Goal: Task Accomplishment & Management: Manage account settings

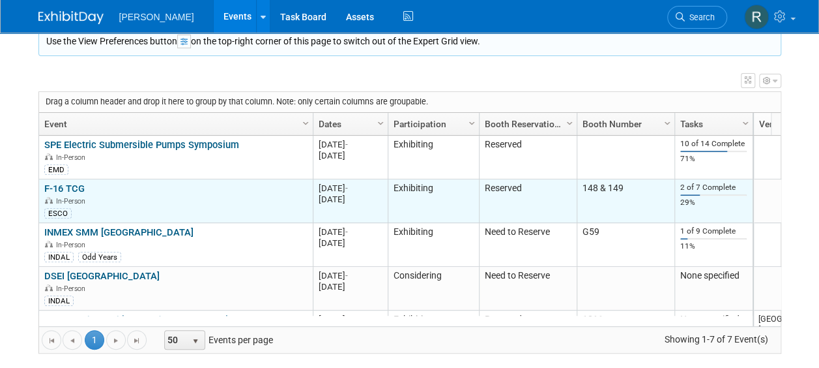
scroll to position [78, 0]
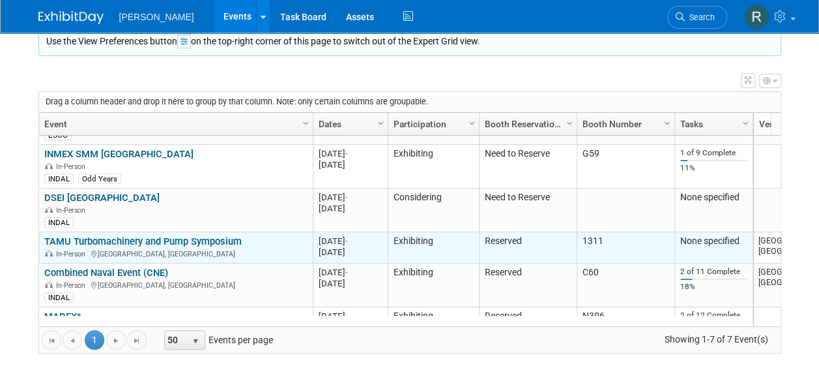
click at [179, 242] on link "TAMU Turbomachinery and Pump Symposium" at bounding box center [142, 241] width 197 height 12
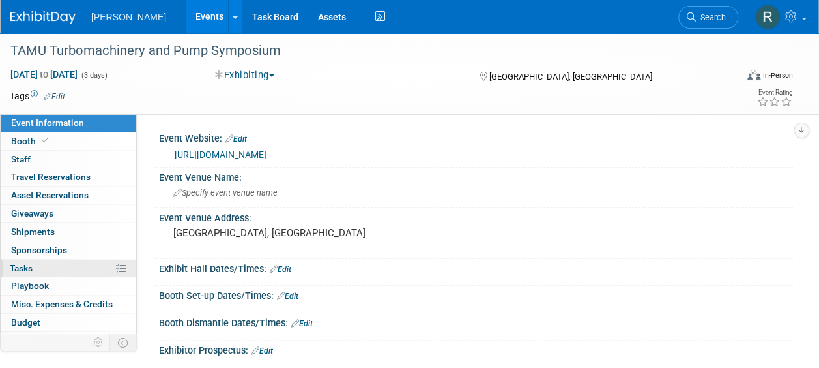
click at [44, 270] on link "0% Tasks 0%" at bounding box center [69, 268] width 136 height 18
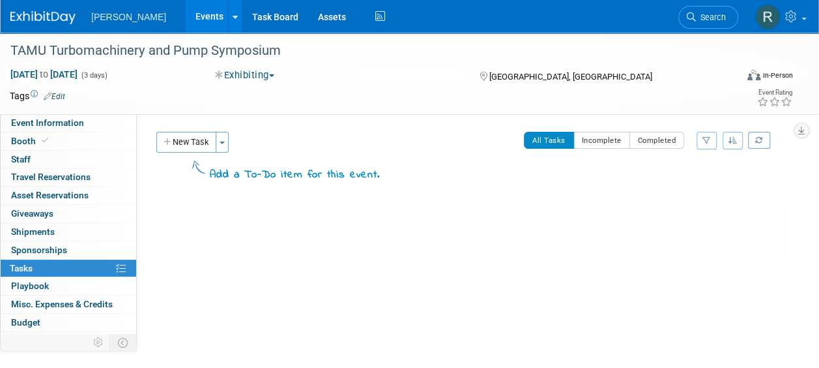
click at [186, 13] on link "Events" at bounding box center [210, 16] width 48 height 33
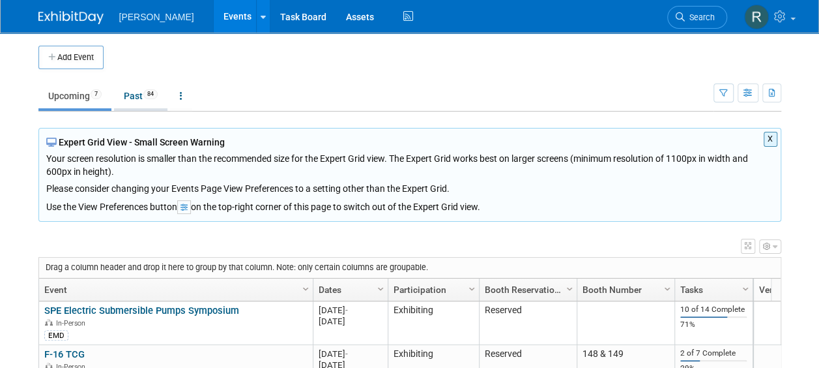
click at [139, 85] on link "Past 84" at bounding box center [140, 95] width 53 height 25
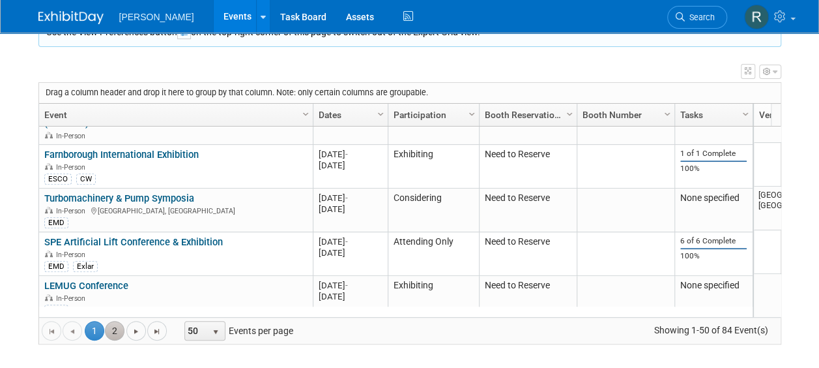
click at [113, 330] on link "2" at bounding box center [115, 331] width 20 height 20
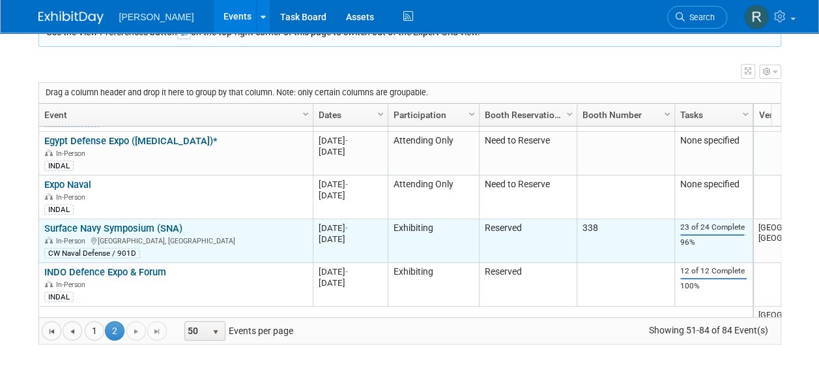
click at [113, 222] on link "Surface Navy Symposium (SNA)" at bounding box center [113, 228] width 138 height 12
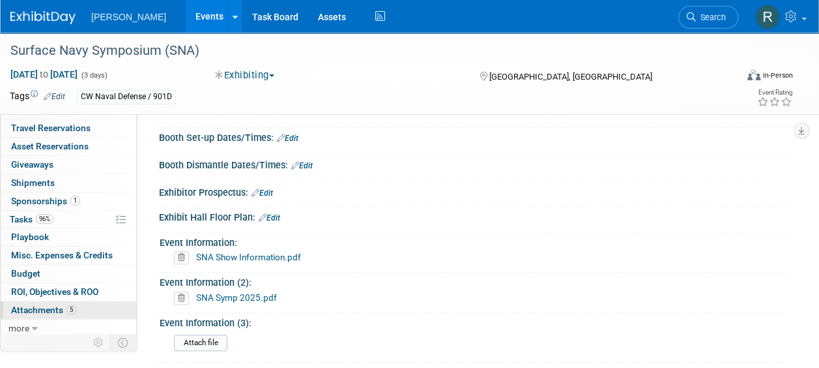
scroll to position [196, 0]
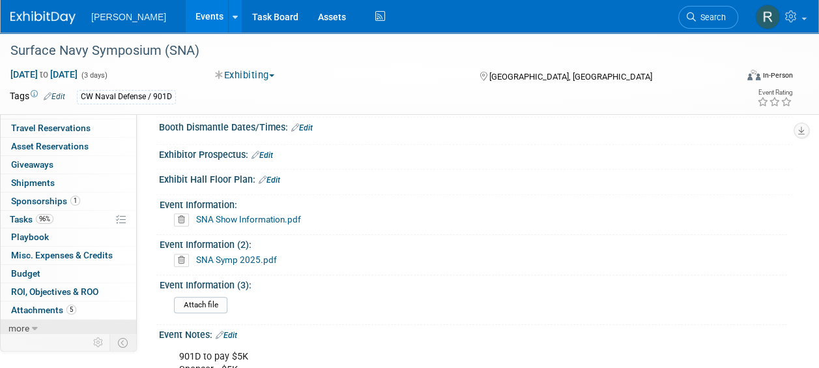
click at [51, 325] on link "more" at bounding box center [69, 328] width 136 height 18
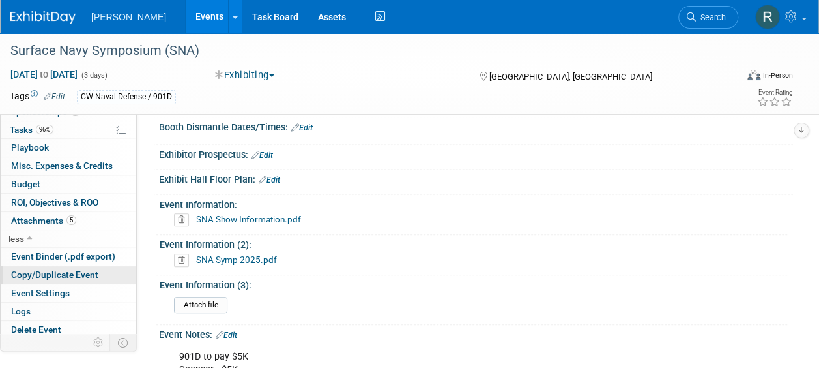
click at [46, 266] on link "Copy/Duplicate Event" at bounding box center [69, 275] width 136 height 18
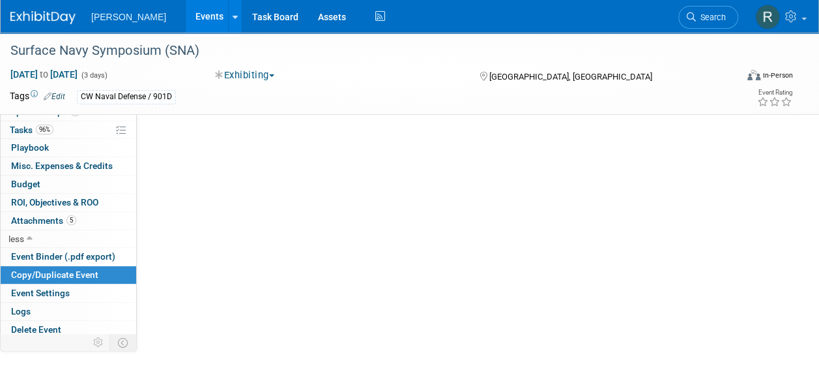
scroll to position [0, 0]
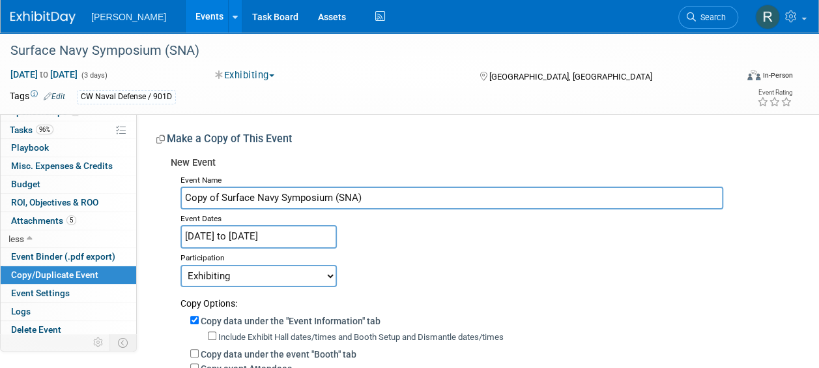
drag, startPoint x: 220, startPoint y: 198, endPoint x: 141, endPoint y: 197, distance: 78.9
click at [141, 197] on div "Event Website: Edit https://navysnaevents.org/national-symposium/ Event Venue N…" at bounding box center [465, 352] width 656 height 477
type input "Surface Navy Symposium (SNA)"
click at [265, 234] on input "Jan 14, 2025 to Jan 16, 2025" at bounding box center [259, 236] width 156 height 23
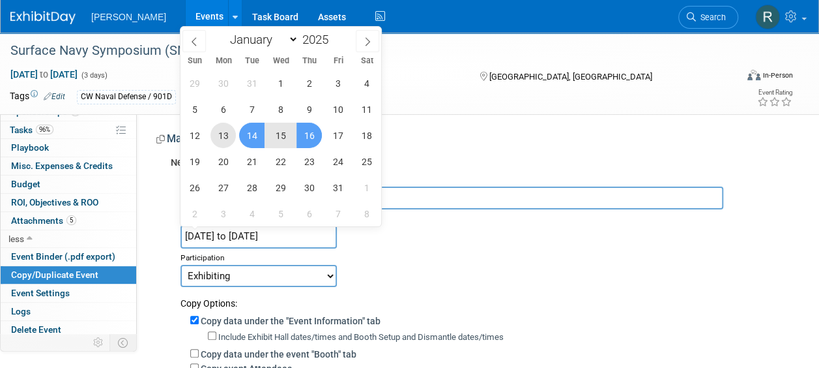
click at [227, 136] on span "13" at bounding box center [223, 135] width 25 height 25
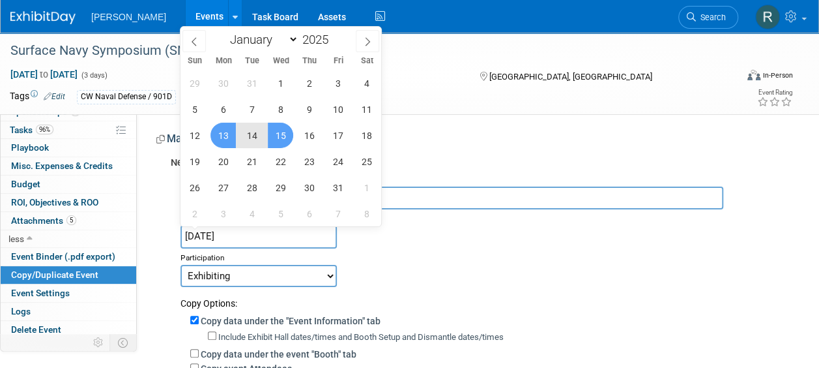
click at [287, 131] on span "15" at bounding box center [280, 135] width 25 height 25
type input "[DATE] to [DATE]"
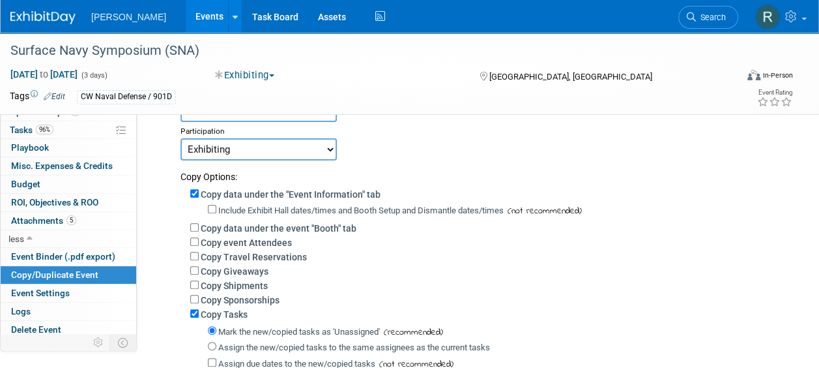
scroll to position [130, 0]
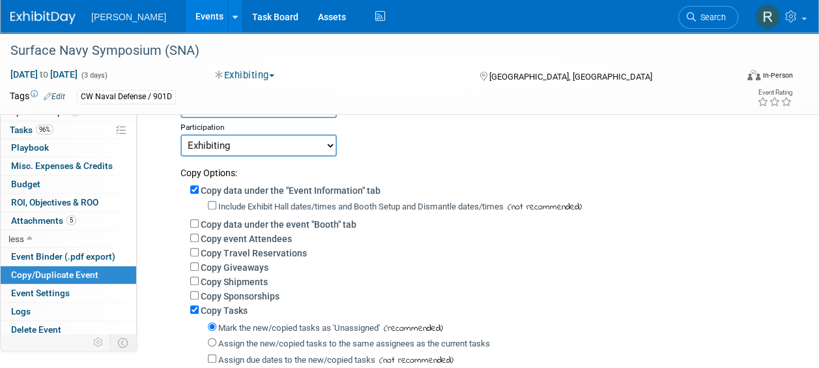
click at [199, 234] on div "Copy event Attendees" at bounding box center [486, 238] width 593 height 14
click at [196, 220] on input "Copy data under the event "Booth" tab" at bounding box center [194, 223] width 8 height 8
checkbox input "true"
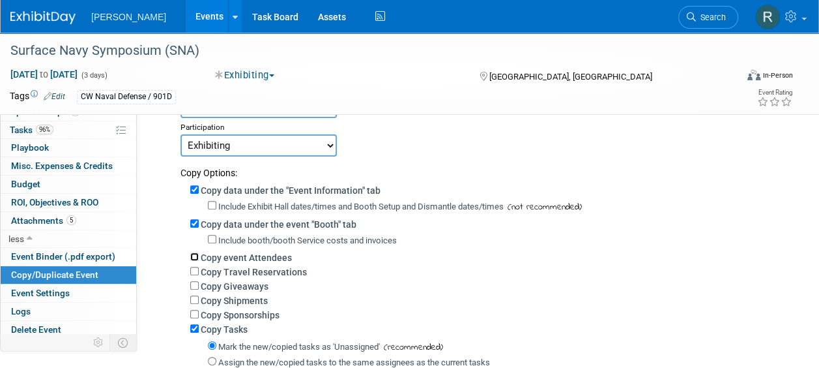
click at [192, 258] on input "Copy event Attendees" at bounding box center [194, 256] width 8 height 8
checkbox input "true"
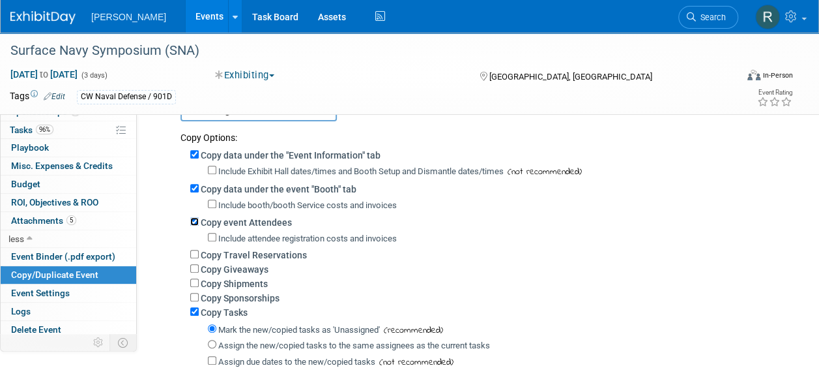
scroll to position [196, 0]
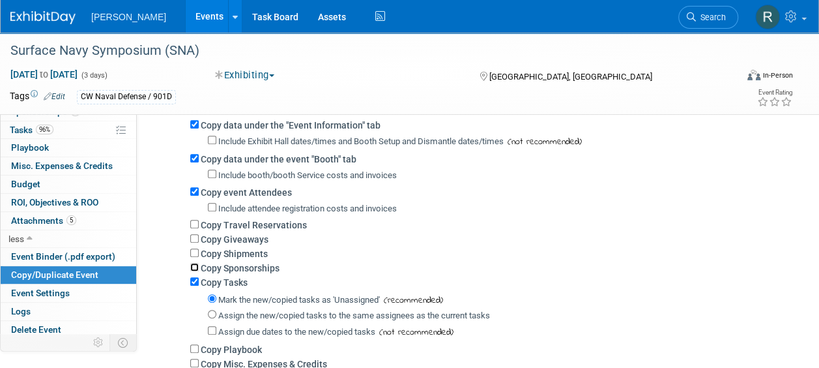
click at [190, 267] on input "Copy Sponsorships" at bounding box center [194, 267] width 8 height 8
checkbox input "true"
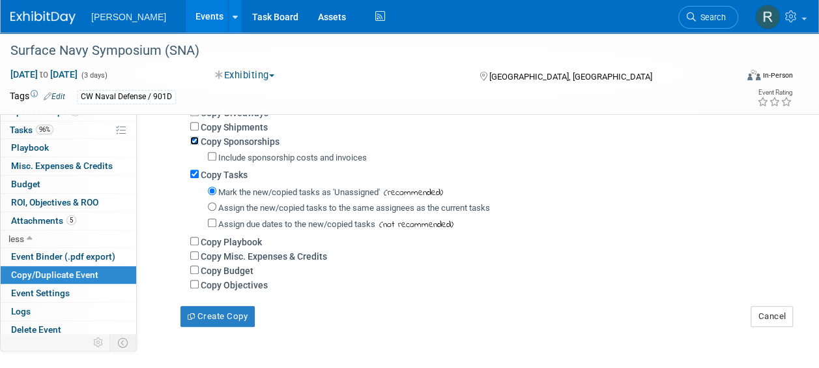
scroll to position [391, 0]
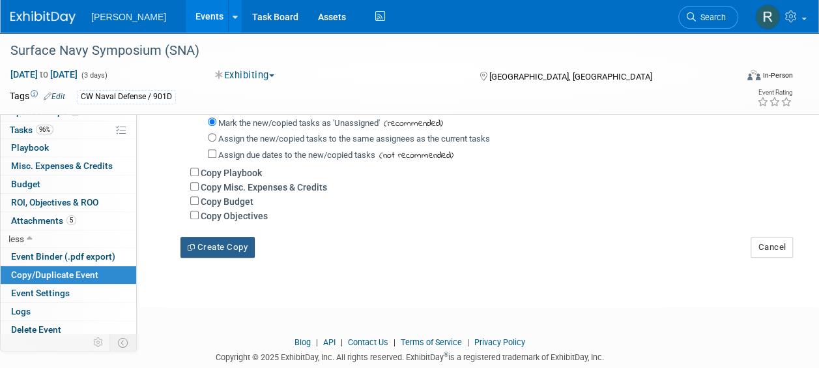
click at [207, 254] on button "Create Copy" at bounding box center [218, 247] width 74 height 21
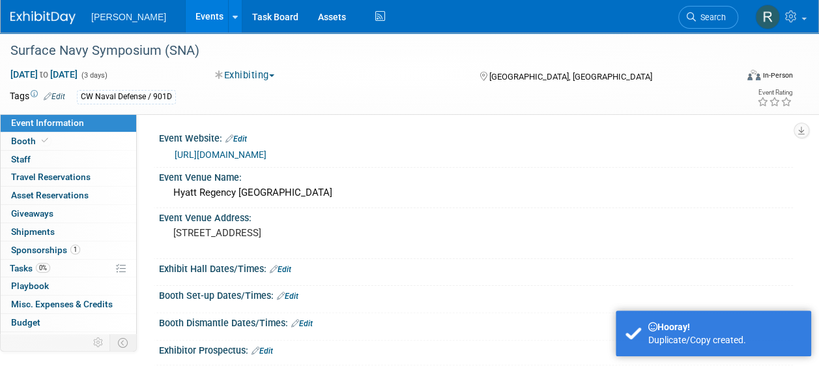
click at [203, 11] on link "Events" at bounding box center [210, 16] width 48 height 33
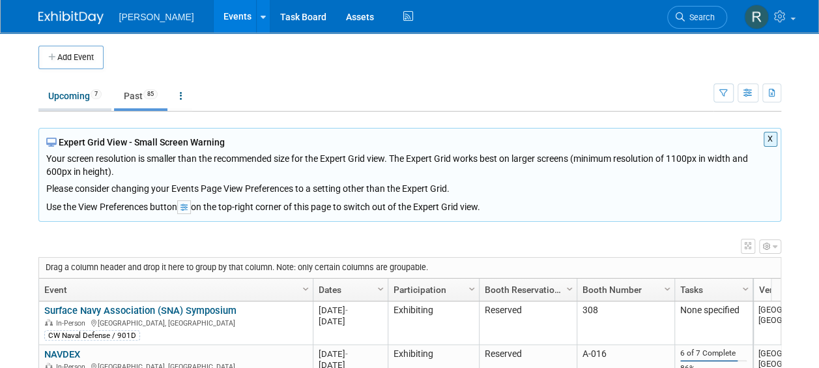
click at [70, 94] on link "Upcoming 7" at bounding box center [74, 95] width 73 height 25
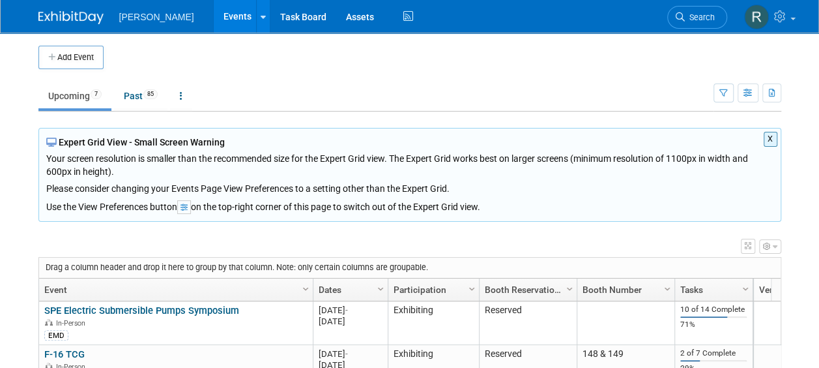
click at [772, 134] on button "X" at bounding box center [771, 139] width 14 height 15
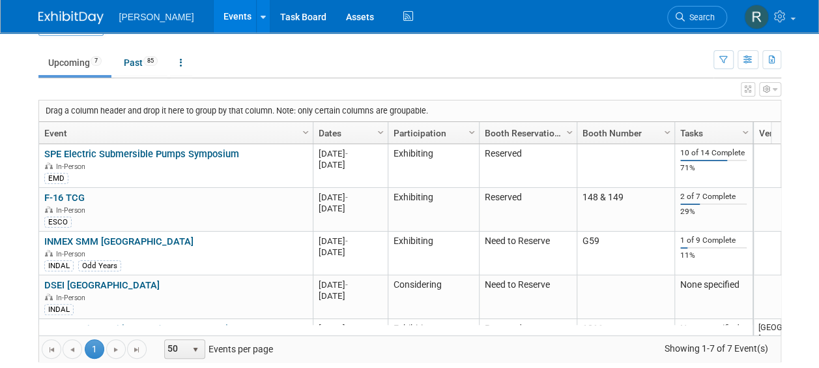
scroll to position [52, 0]
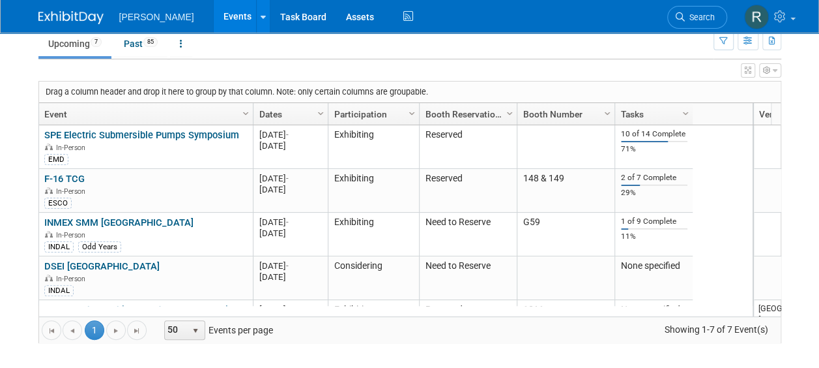
drag, startPoint x: 313, startPoint y: 113, endPoint x: 252, endPoint y: 117, distance: 61.4
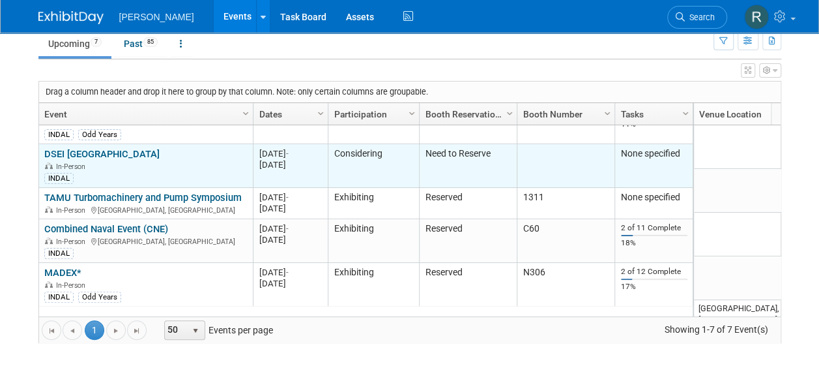
scroll to position [0, 0]
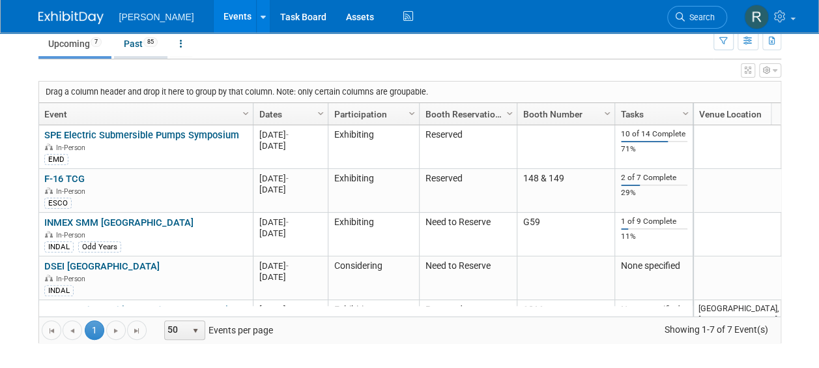
click at [141, 51] on link "Past 85" at bounding box center [140, 43] width 53 height 25
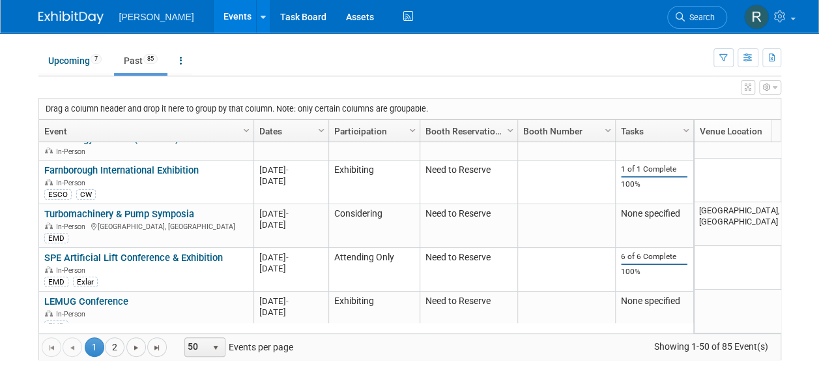
scroll to position [52, 0]
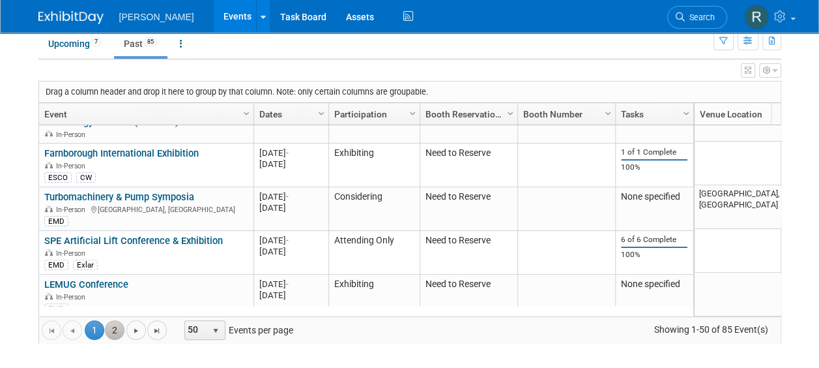
click at [115, 325] on link "2" at bounding box center [115, 330] width 20 height 20
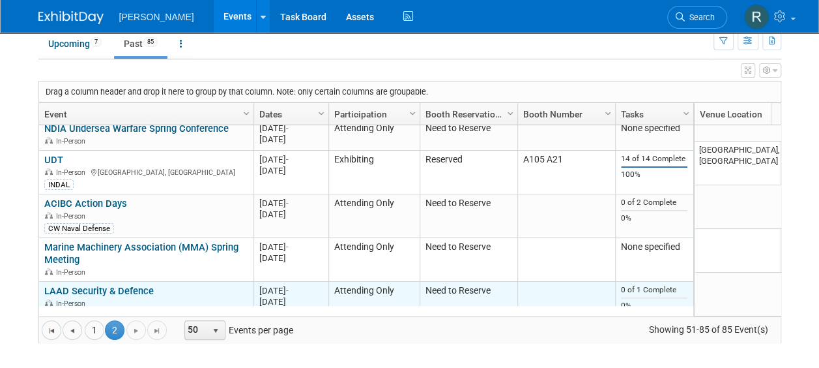
scroll to position [0, 0]
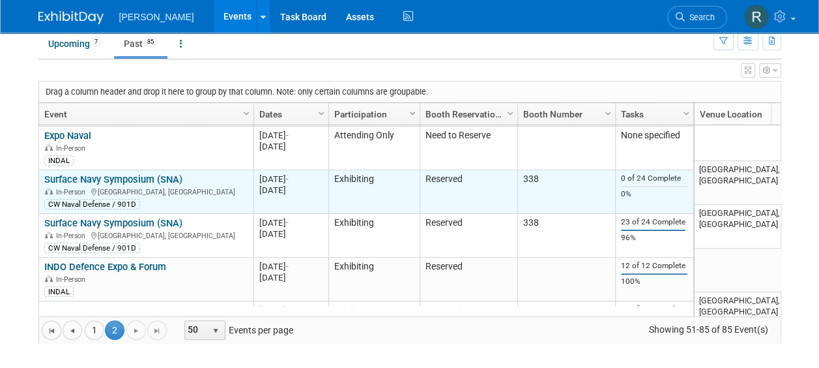
click at [153, 173] on link "Surface Navy Symposium (SNA)" at bounding box center [113, 179] width 138 height 12
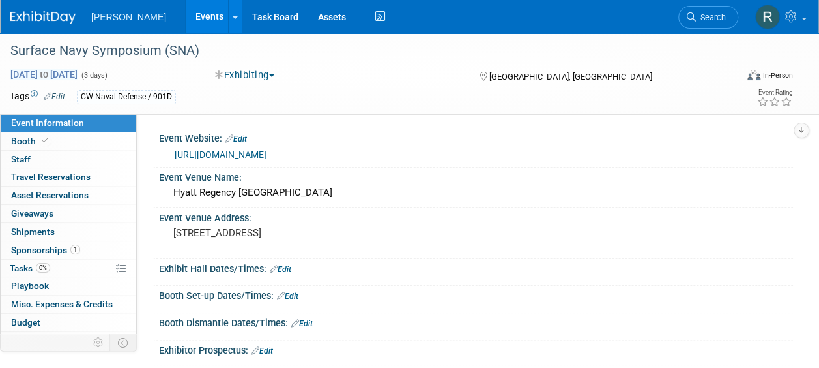
click at [78, 77] on span "[DATE] to [DATE]" at bounding box center [44, 74] width 68 height 12
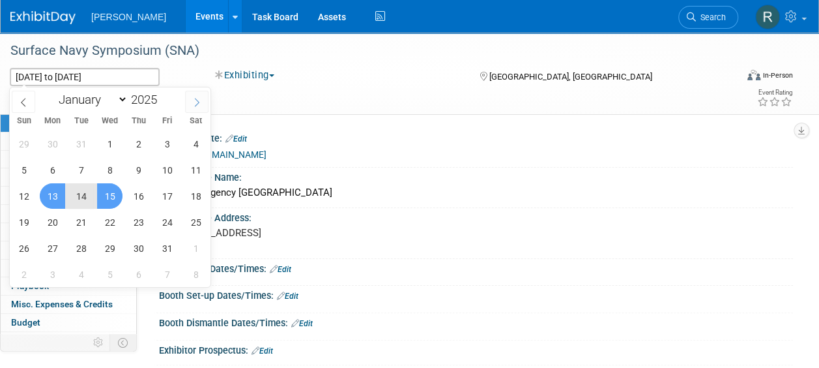
click at [201, 102] on span at bounding box center [196, 102] width 23 height 22
click at [201, 101] on span at bounding box center [196, 102] width 23 height 22
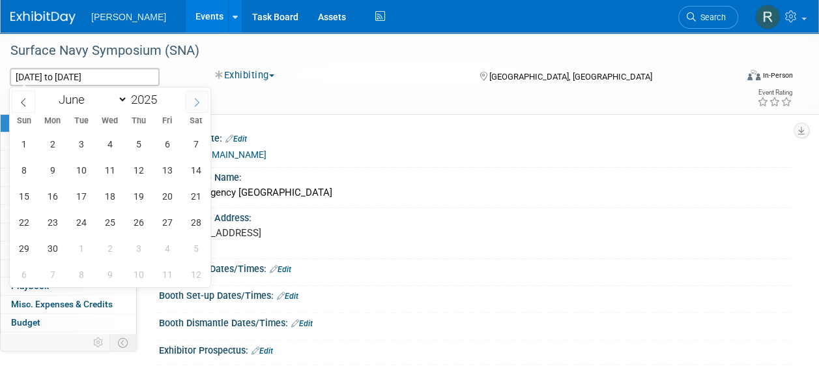
click at [201, 101] on span at bounding box center [196, 102] width 23 height 22
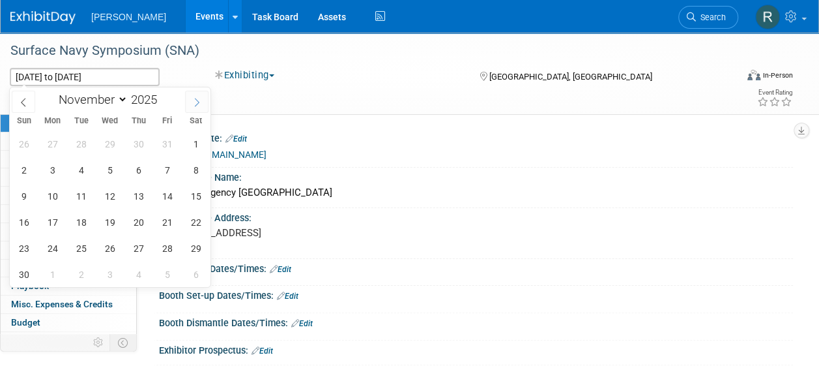
click at [201, 101] on span at bounding box center [196, 102] width 23 height 22
select select "11"
click at [201, 101] on span at bounding box center [196, 102] width 23 height 22
type input "2026"
click at [201, 101] on span at bounding box center [196, 102] width 23 height 22
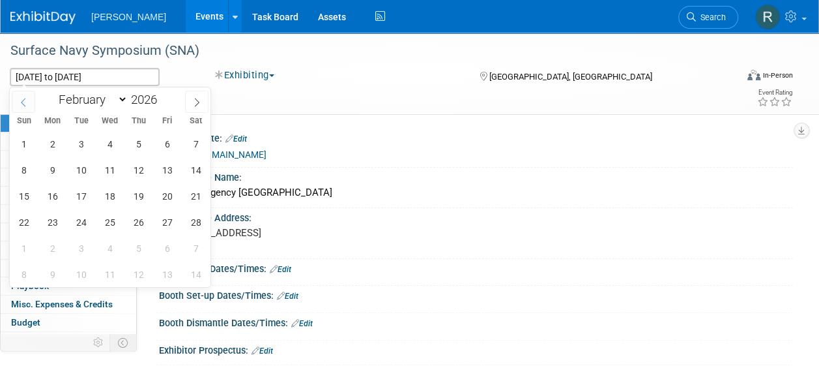
click at [27, 102] on icon at bounding box center [23, 102] width 9 height 9
select select "0"
click at [78, 201] on span "13" at bounding box center [80, 195] width 25 height 25
type input "[DATE]"
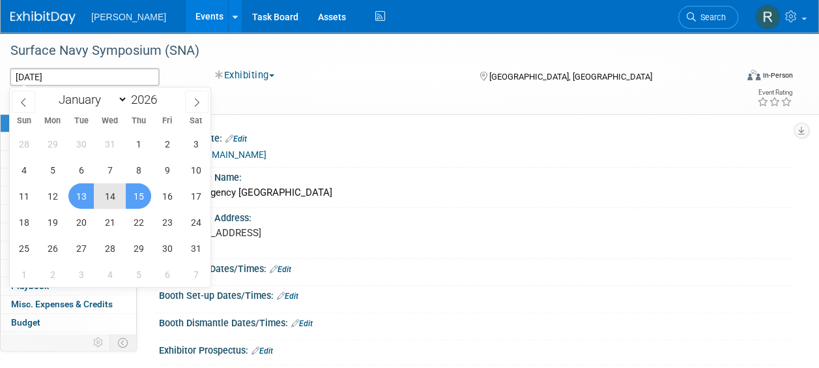
click at [138, 199] on span "15" at bounding box center [138, 195] width 25 height 25
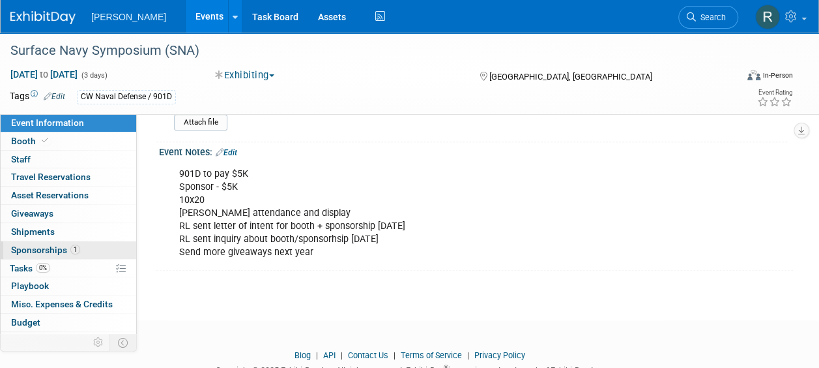
scroll to position [391, 0]
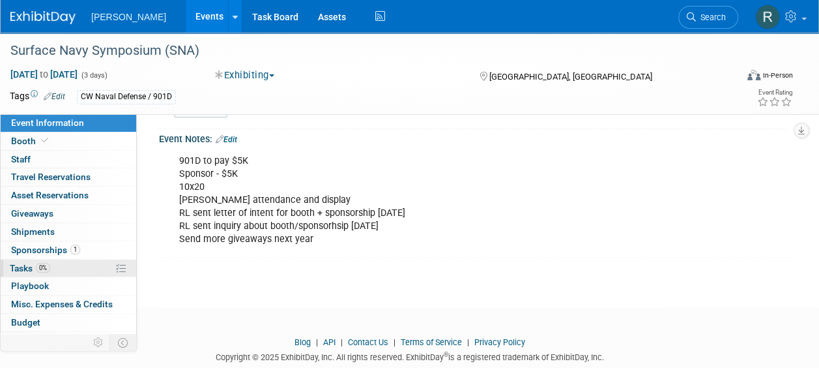
click at [25, 265] on span "Tasks 0%" at bounding box center [30, 268] width 40 height 10
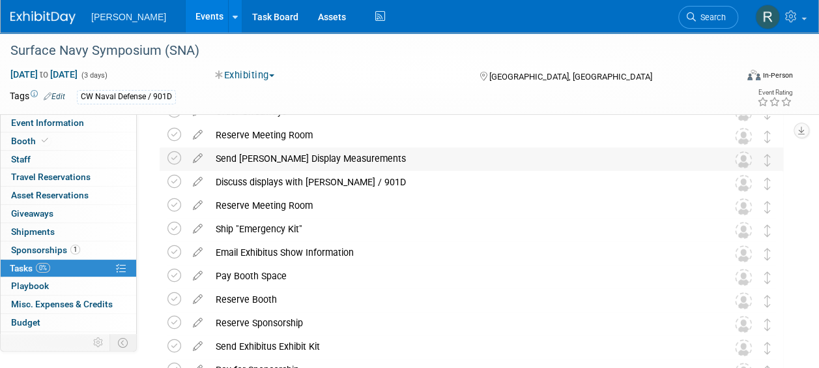
scroll to position [0, 0]
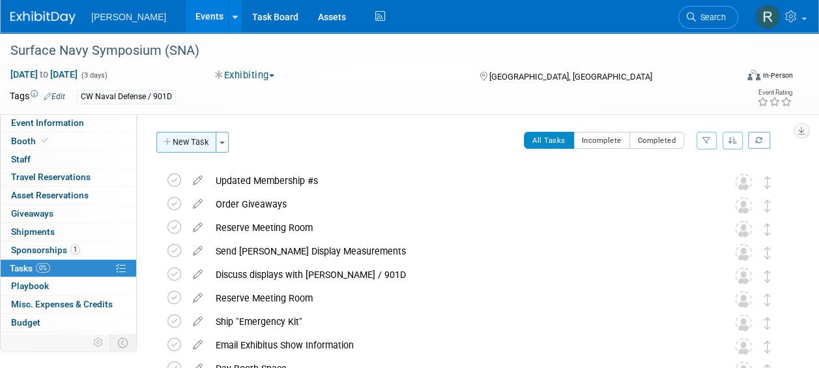
click at [186, 143] on button "New Task" at bounding box center [186, 142] width 60 height 21
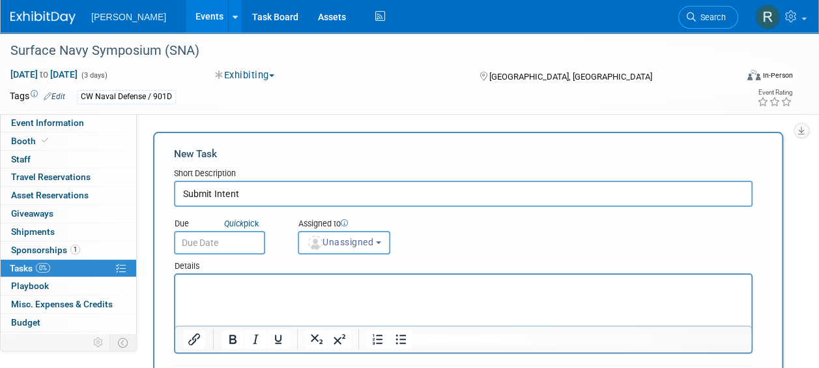
type input "Submit Intent"
click at [205, 238] on input "text" at bounding box center [219, 242] width 91 height 23
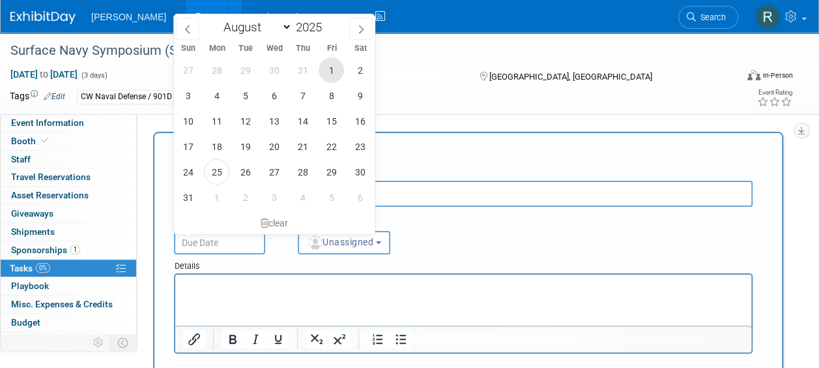
click at [330, 69] on span "1" at bounding box center [331, 69] width 25 height 25
type input "[DATE]"
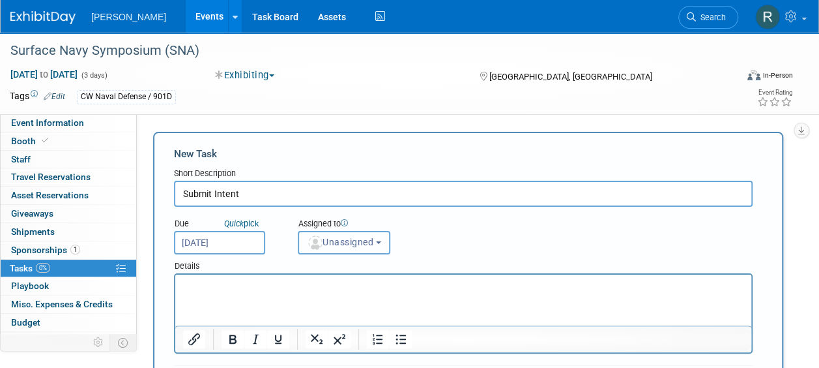
click at [349, 242] on span "Unassigned" at bounding box center [340, 242] width 66 height 10
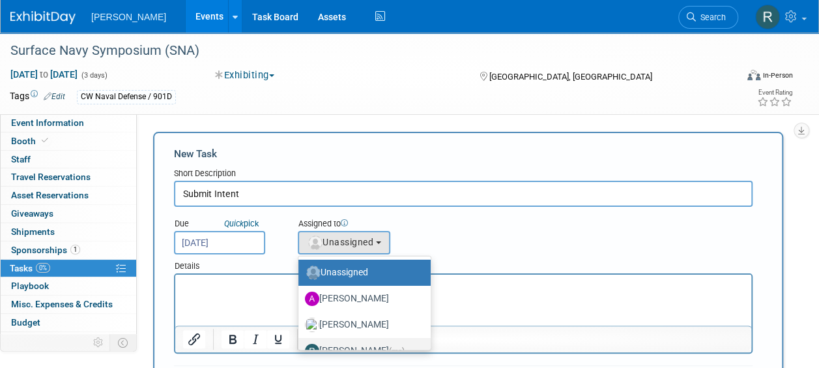
click at [362, 343] on label "[PERSON_NAME] (me)" at bounding box center [361, 350] width 113 height 21
click at [300, 345] on input "[PERSON_NAME] (me)" at bounding box center [296, 349] width 8 height 8
select select "b529c424-f931-4bd6-9a43-4d22978da1b9"
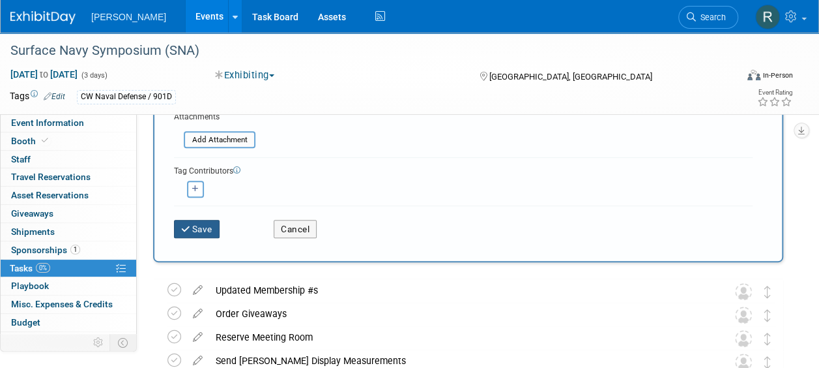
click at [212, 229] on button "Save" at bounding box center [197, 229] width 46 height 18
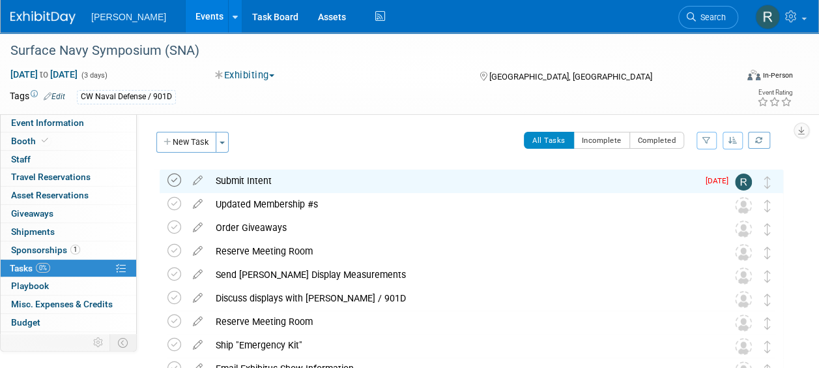
click at [171, 179] on icon at bounding box center [175, 180] width 14 height 14
